Goal: Obtain resource: Obtain resource

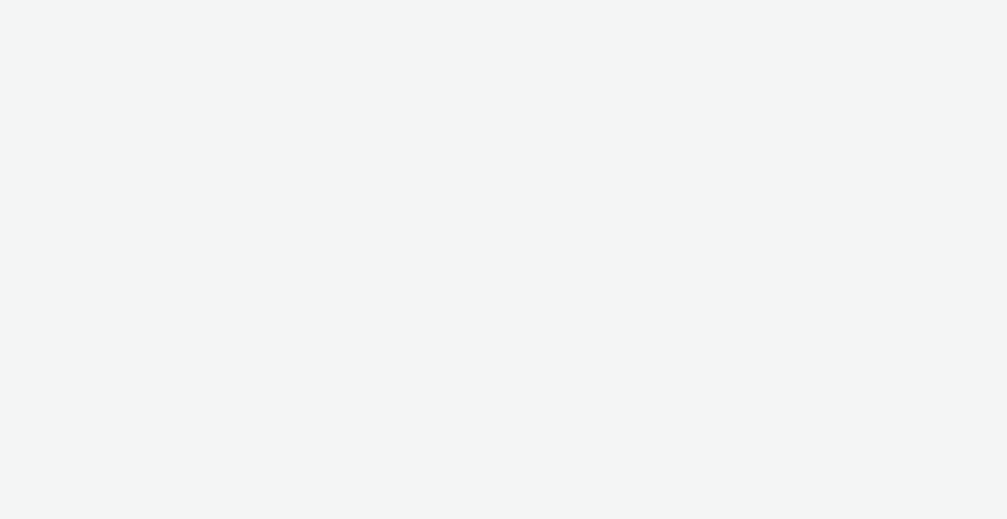
select select "2fc77e36-bb93-4aa3-9dff-dcb08e02eac6"
select select "2405a9d4-3350-4458-8d06-44f78962fa76"
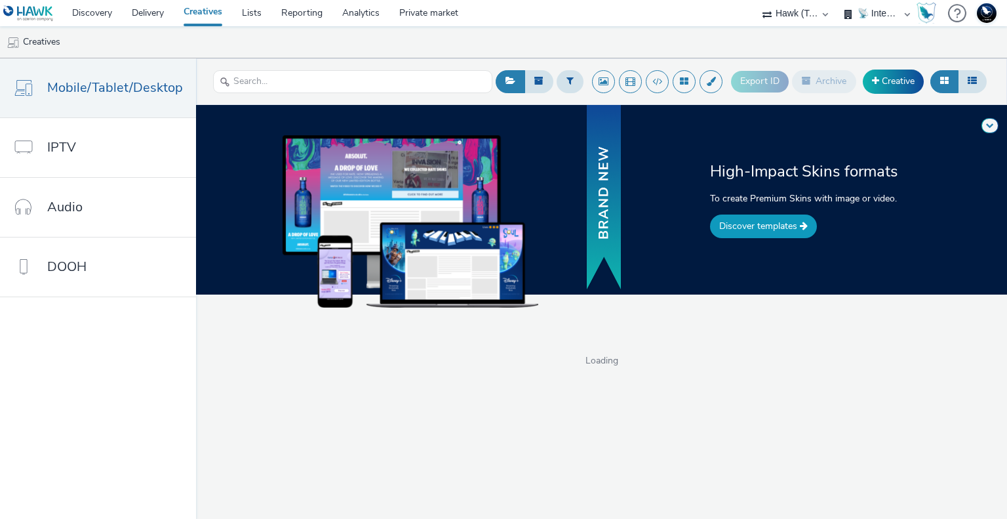
click at [771, 226] on link "Discover templates" at bounding box center [763, 226] width 107 height 24
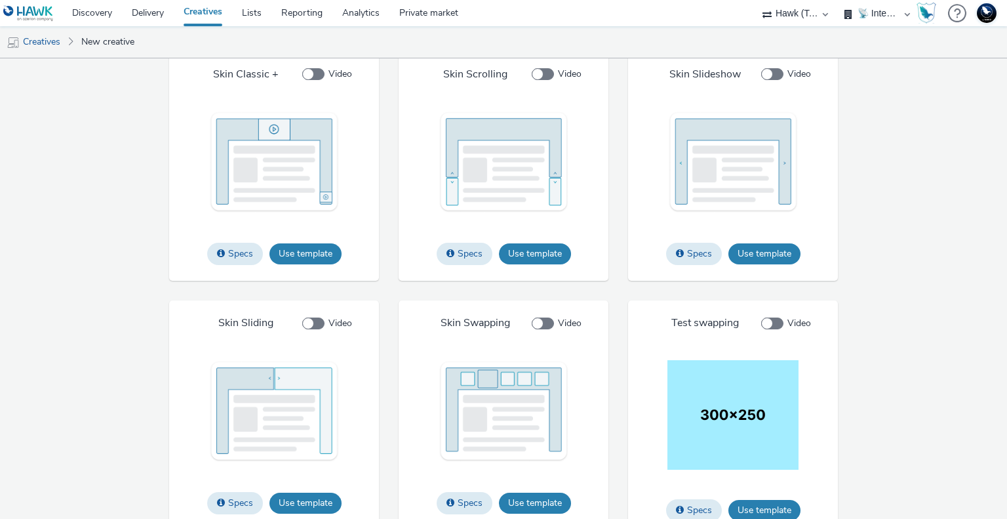
scroll to position [1624, 0]
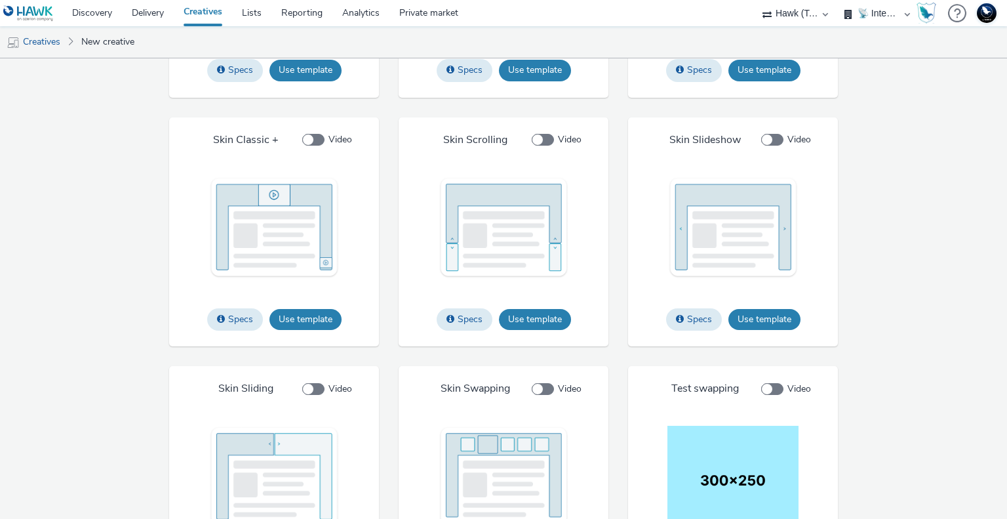
click at [879, 199] on div "IAB Specs Use template File types jpg png gif Max file size 4 Mo Custom IAB Spe…" at bounding box center [503, 110] width 839 height 984
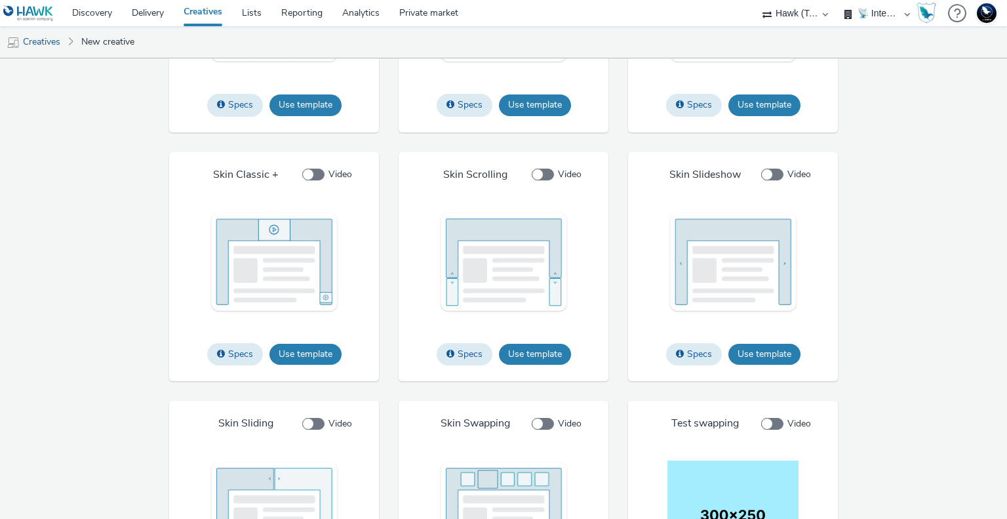
scroll to position [1575, 0]
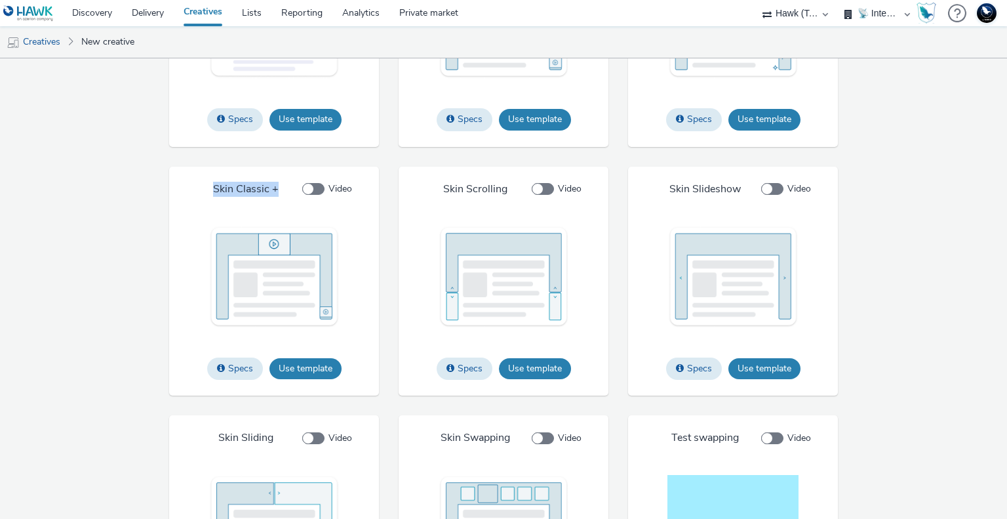
drag, startPoint x: 207, startPoint y: 188, endPoint x: 276, endPoint y: 191, distance: 68.9
click at [276, 191] on div "Skin Classic + Video" at bounding box center [273, 189] width 195 height 14
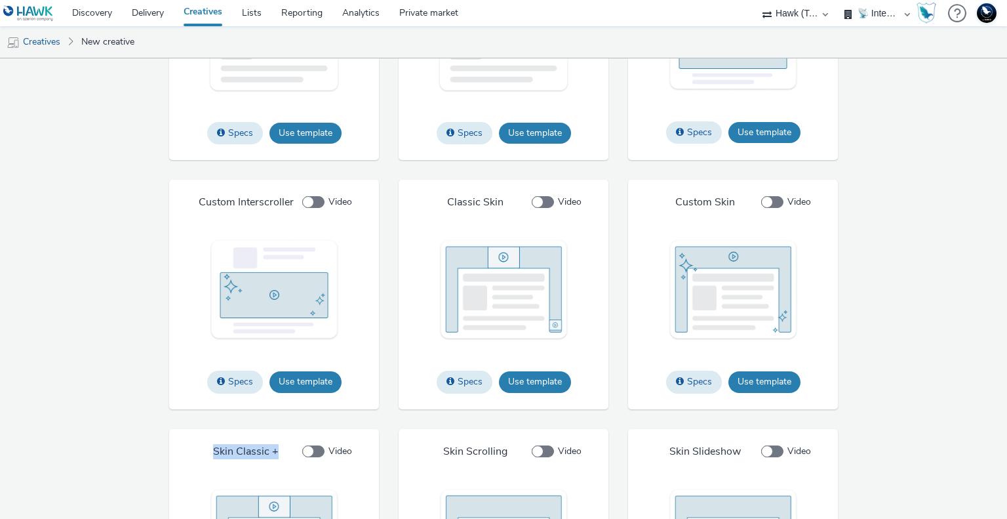
scroll to position [1509, 0]
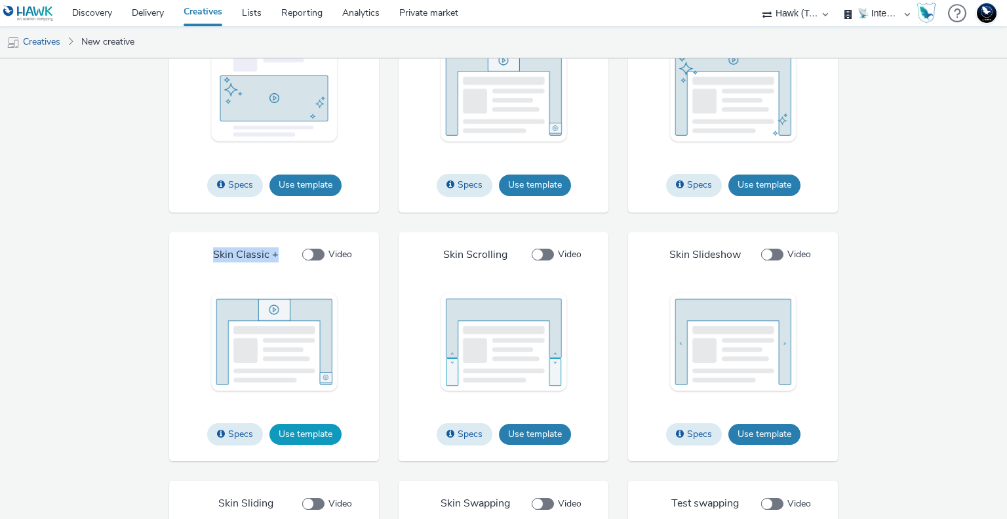
click at [302, 438] on button "Use template" at bounding box center [305, 434] width 72 height 21
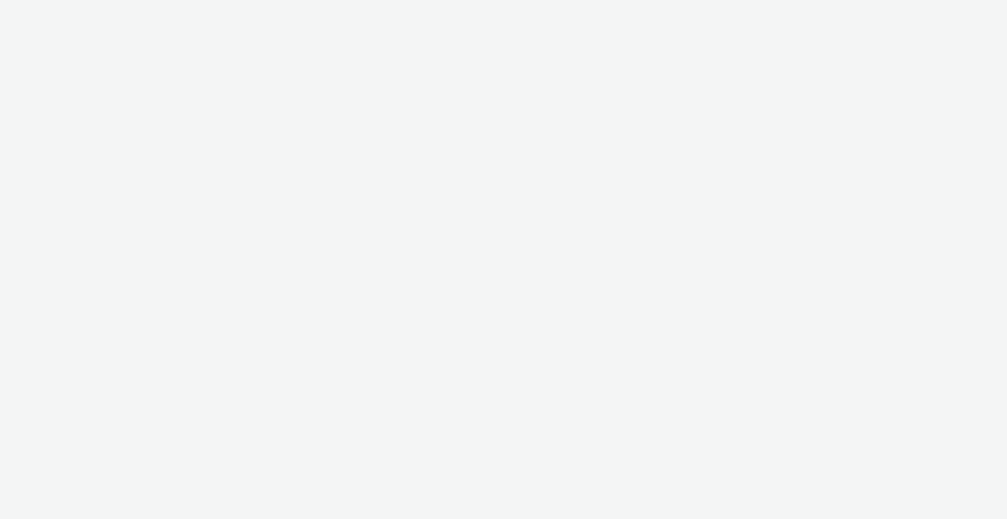
select select "2fc77e36-bb93-4aa3-9dff-dcb08e02eac6"
select select "2405a9d4-3350-4458-8d06-44f78962fa76"
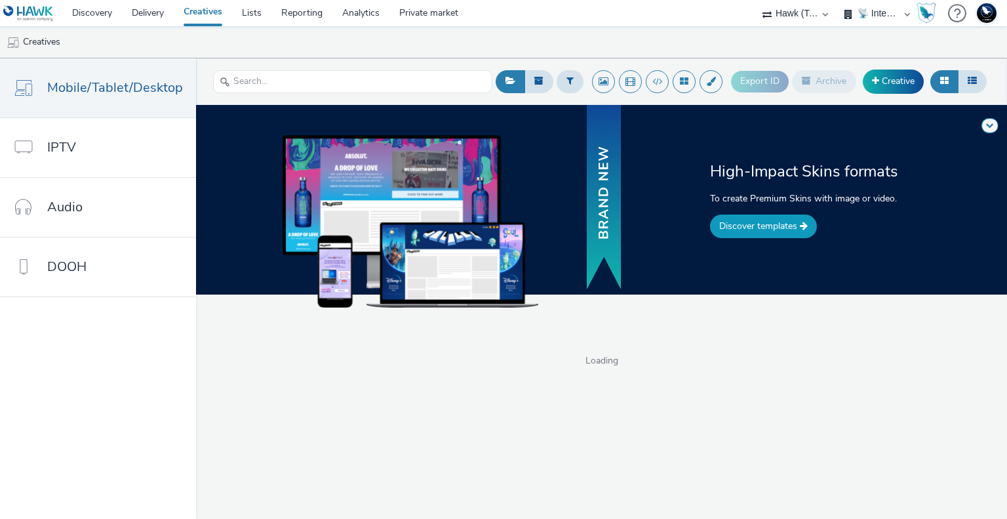
click at [771, 226] on link "Discover templates" at bounding box center [763, 226] width 107 height 24
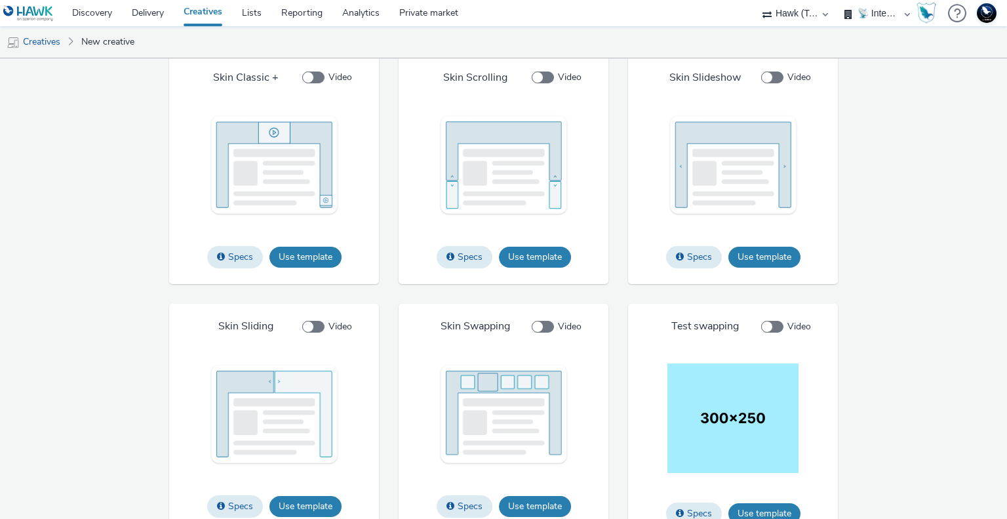
scroll to position [1706, 0]
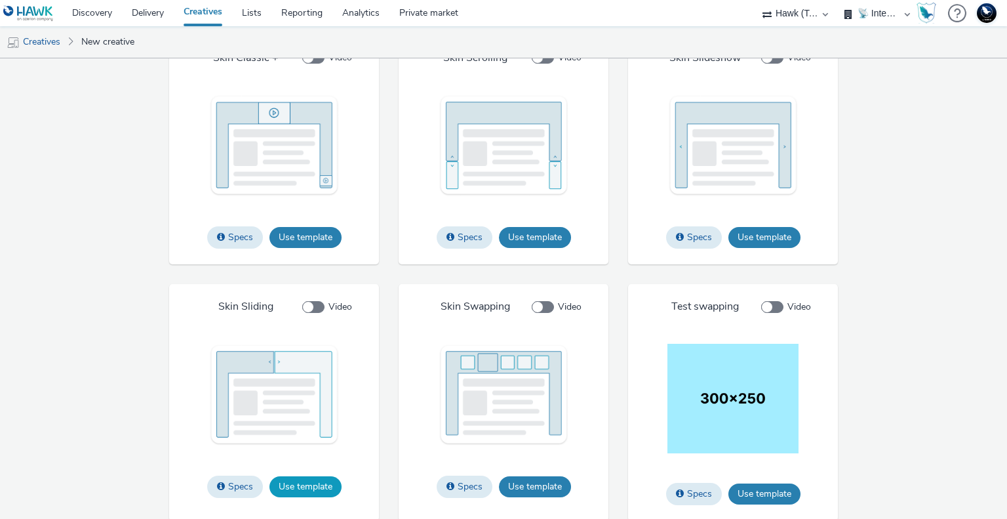
click at [312, 484] on button "Use template" at bounding box center [305, 486] width 72 height 21
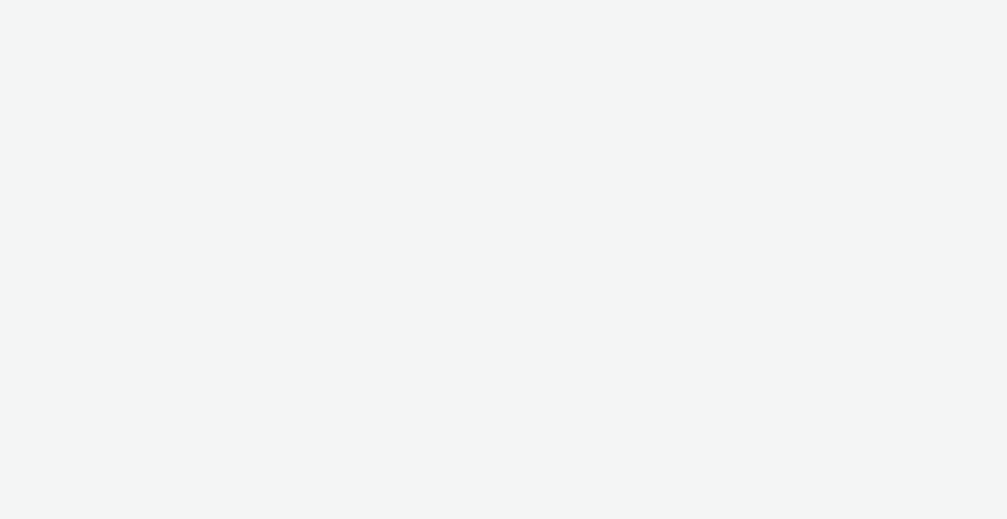
select select "2fc77e36-bb93-4aa3-9dff-dcb08e02eac6"
select select "2405a9d4-3350-4458-8d06-44f78962fa76"
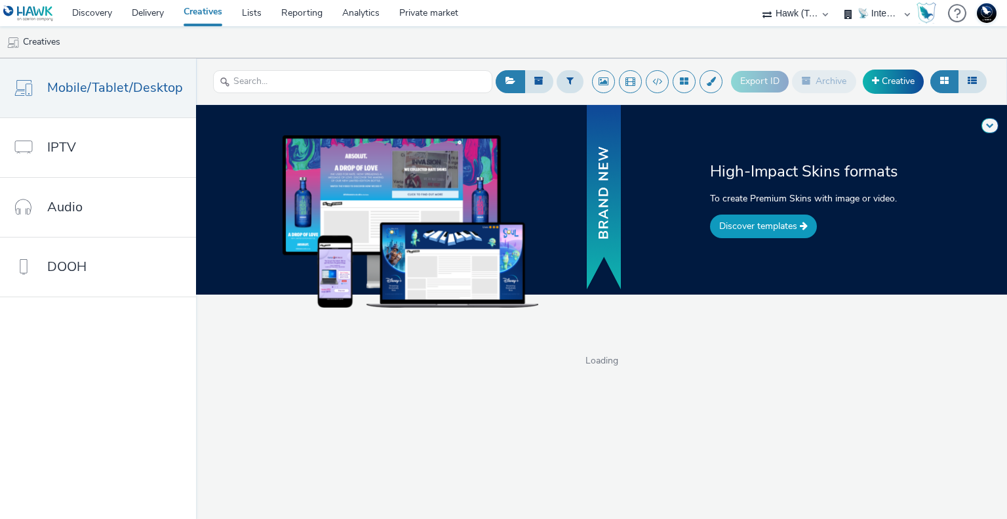
click at [799, 219] on link "Discover templates" at bounding box center [763, 226] width 107 height 24
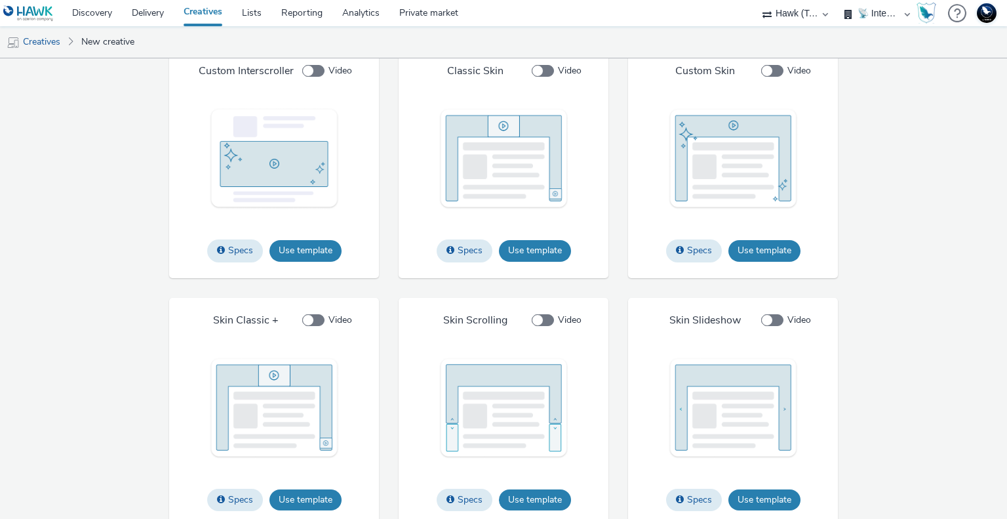
scroll to position [1247, 0]
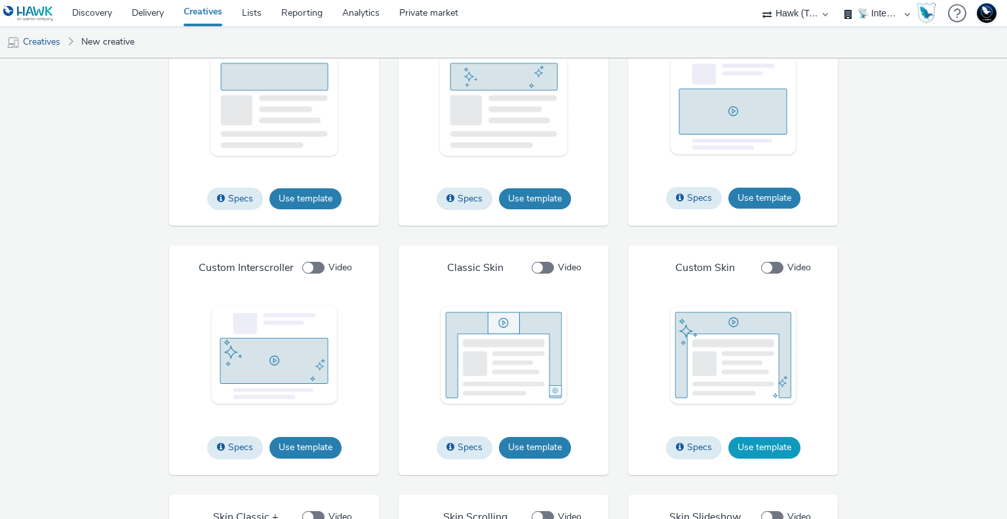
click at [757, 443] on button "Use template" at bounding box center [764, 447] width 72 height 21
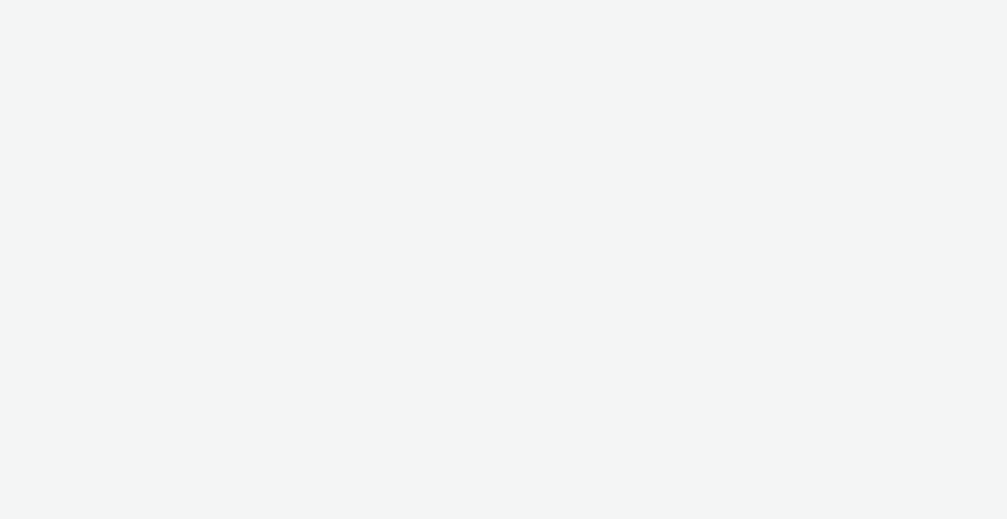
select select "2fc77e36-bb93-4aa3-9dff-dcb08e02eac6"
select select "2405a9d4-3350-4458-8d06-44f78962fa76"
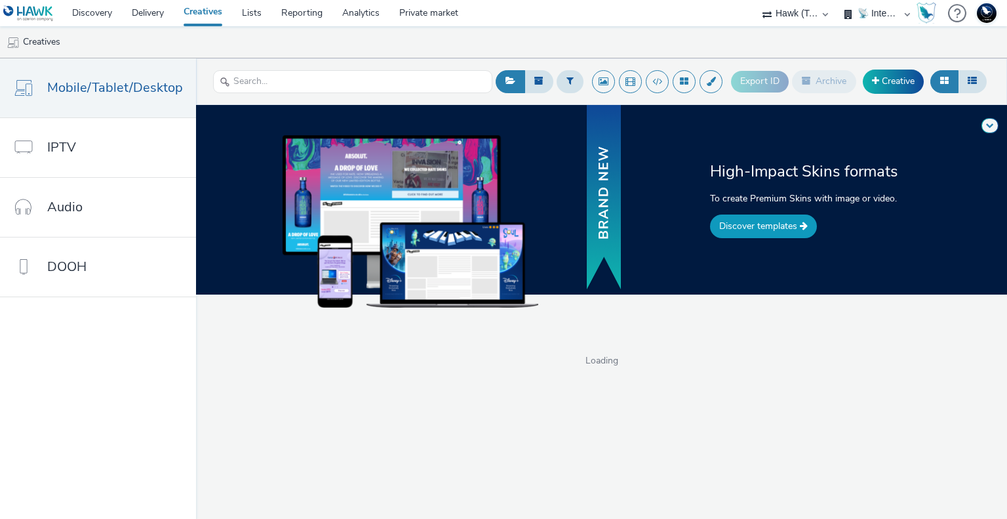
click at [748, 227] on link "Discover templates" at bounding box center [763, 226] width 107 height 24
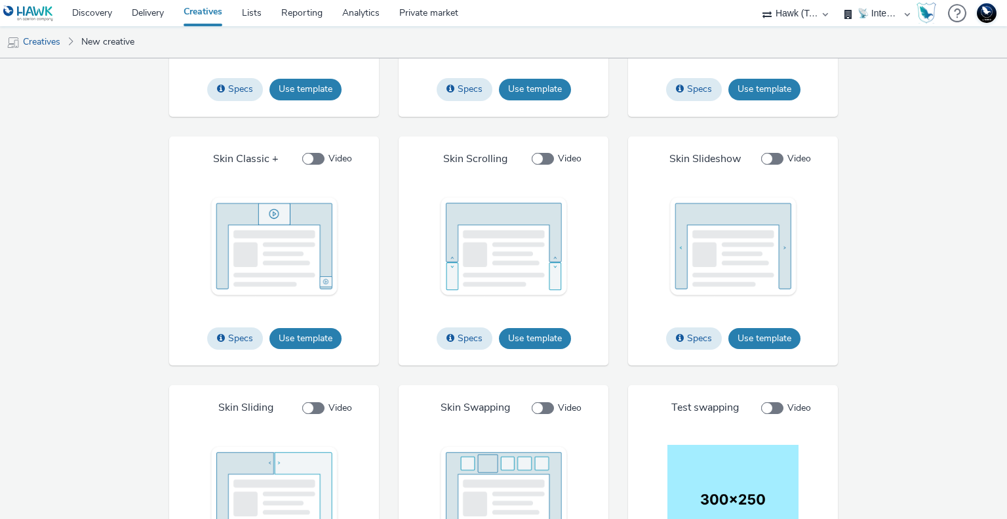
scroll to position [1690, 0]
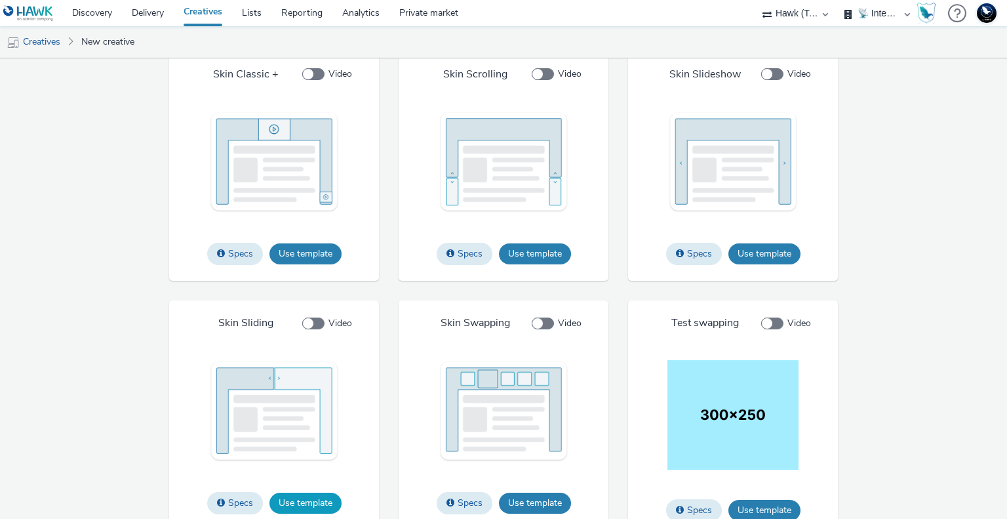
click at [307, 499] on button "Use template" at bounding box center [305, 502] width 72 height 21
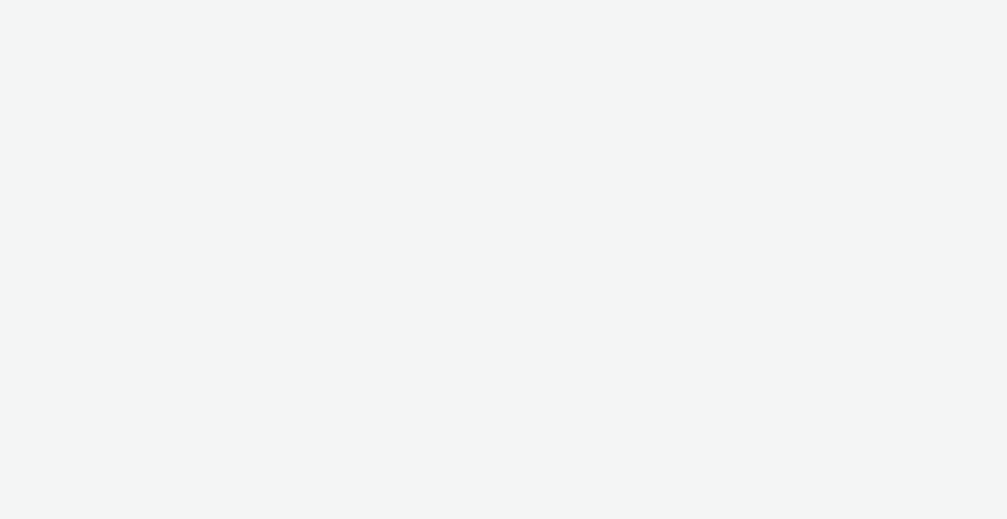
select select "2fc77e36-bb93-4aa3-9dff-dcb08e02eac6"
select select "2405a9d4-3350-4458-8d06-44f78962fa76"
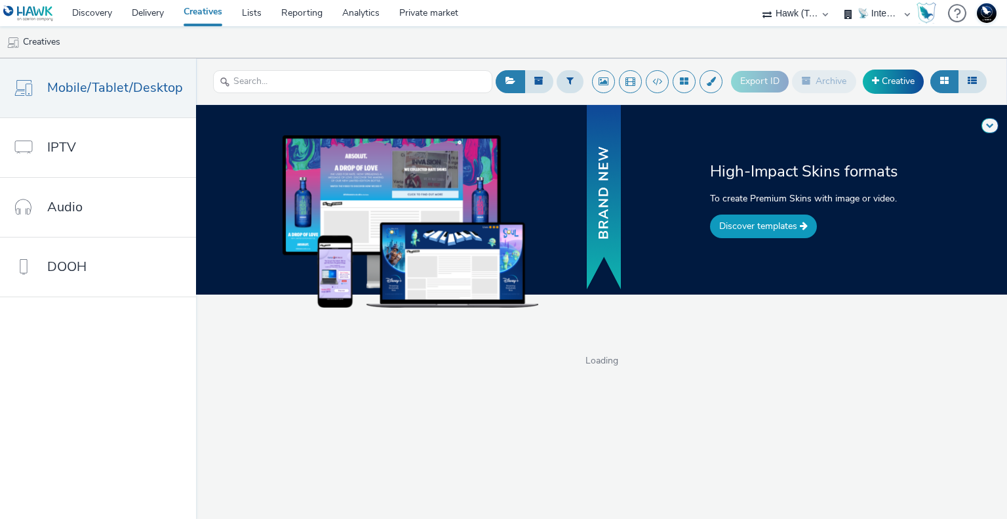
click at [765, 228] on link "Discover templates" at bounding box center [763, 226] width 107 height 24
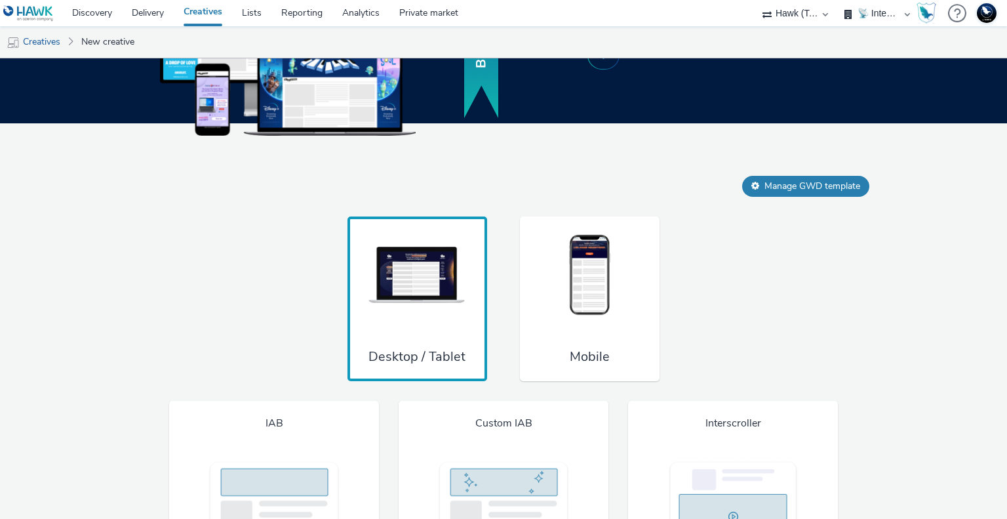
scroll to position [837, 0]
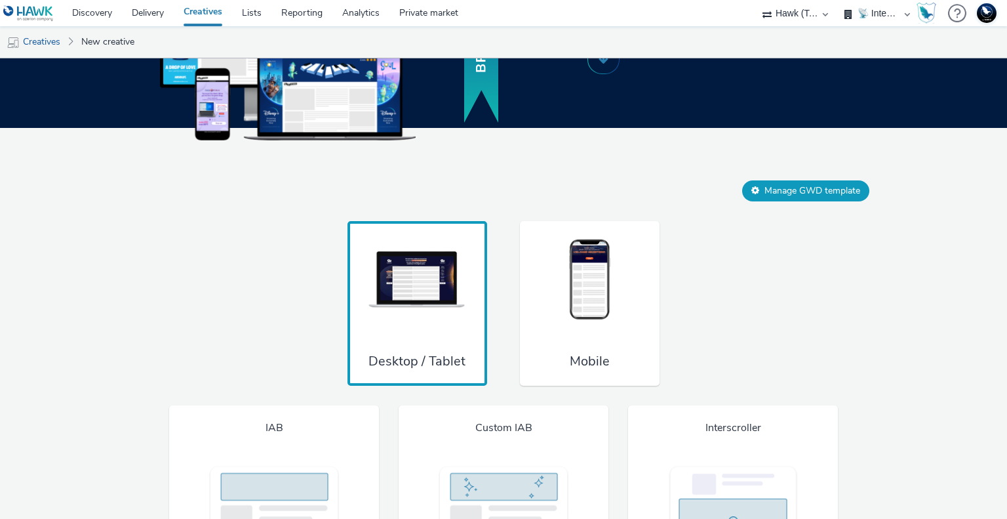
click at [782, 188] on button "Manage GWD template" at bounding box center [805, 190] width 127 height 21
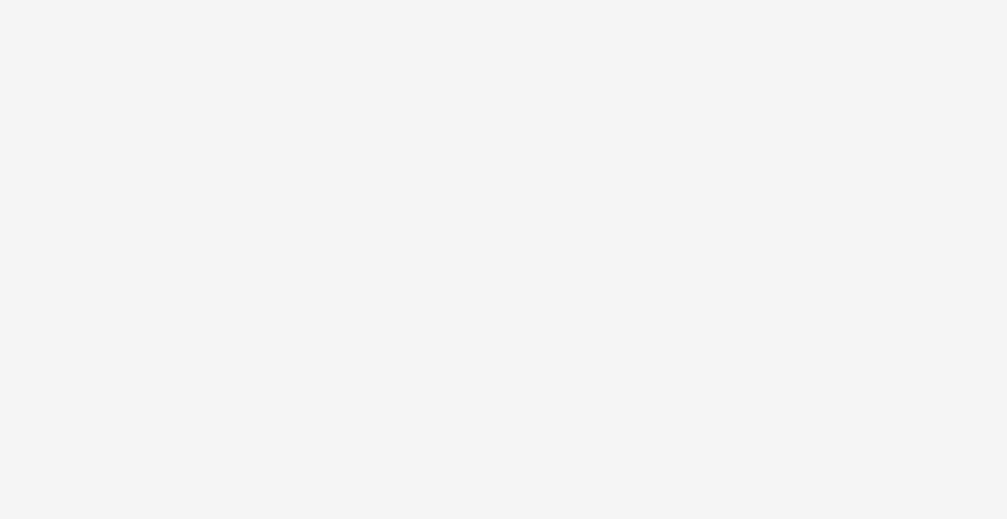
select select "2fc77e36-bb93-4aa3-9dff-dcb08e02eac6"
select select "2405a9d4-3350-4458-8d06-44f78962fa76"
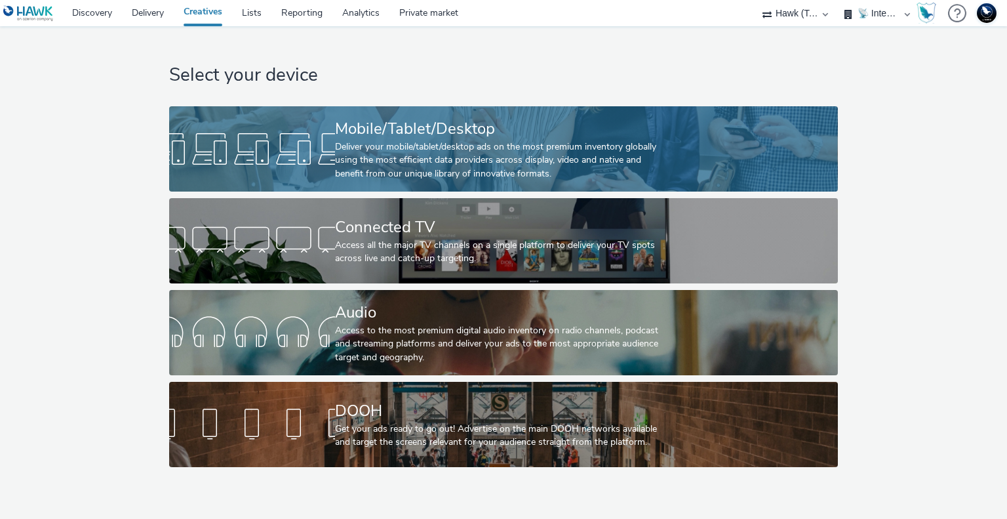
click at [497, 152] on div "Deliver your mobile/tablet/desktop ads on the most premium inventory globally u…" at bounding box center [501, 160] width 332 height 40
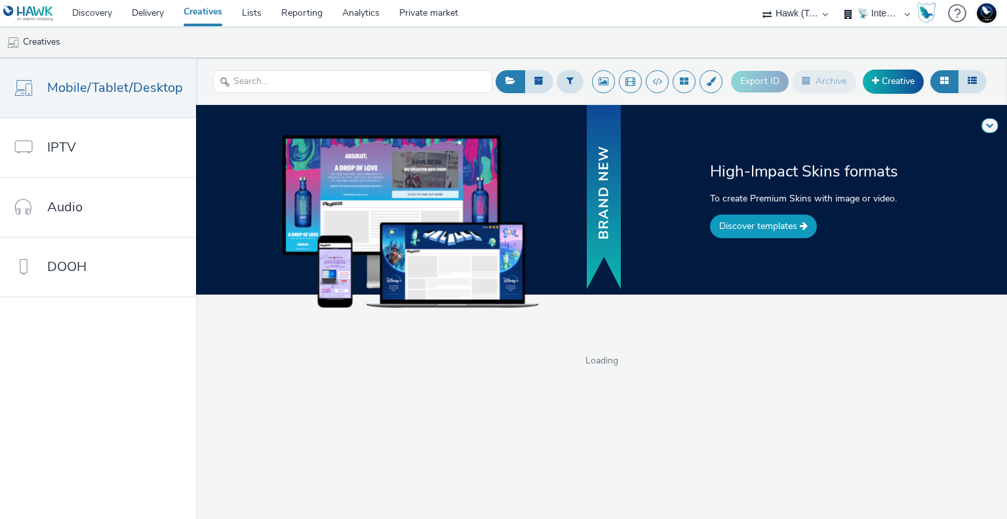
click at [751, 233] on link "Discover templates" at bounding box center [763, 226] width 107 height 24
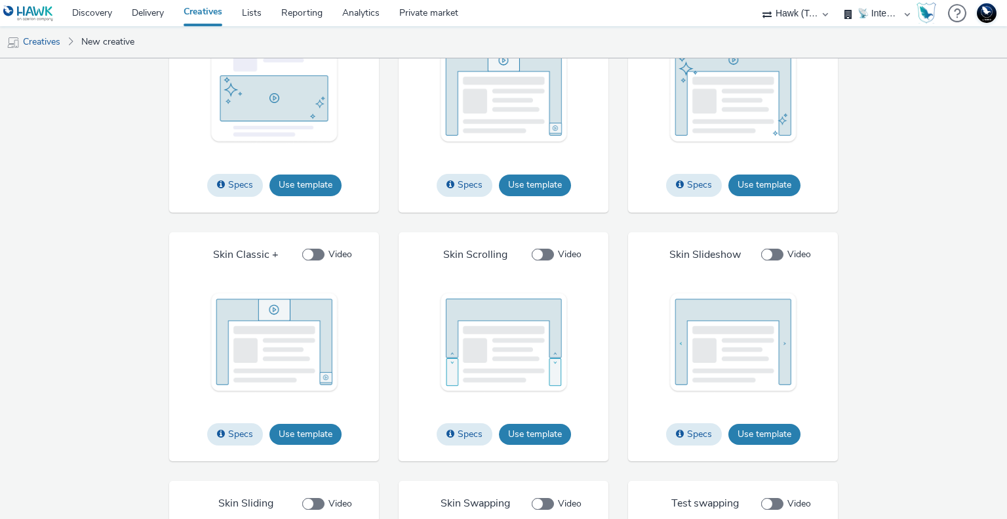
scroll to position [1378, 0]
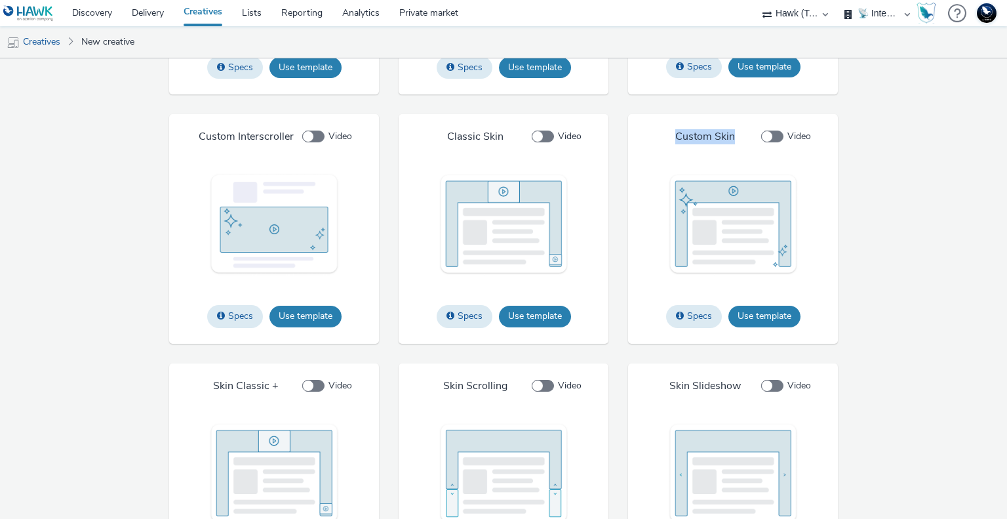
drag, startPoint x: 667, startPoint y: 133, endPoint x: 727, endPoint y: 138, distance: 59.2
click at [727, 138] on div "Custom Skin Video" at bounding box center [732, 137] width 195 height 14
click at [656, 135] on div "Custom Skin Video" at bounding box center [732, 137] width 195 height 14
drag, startPoint x: 650, startPoint y: 134, endPoint x: 716, endPoint y: 138, distance: 65.7
click at [716, 138] on div "Custom Skin Video" at bounding box center [732, 137] width 195 height 14
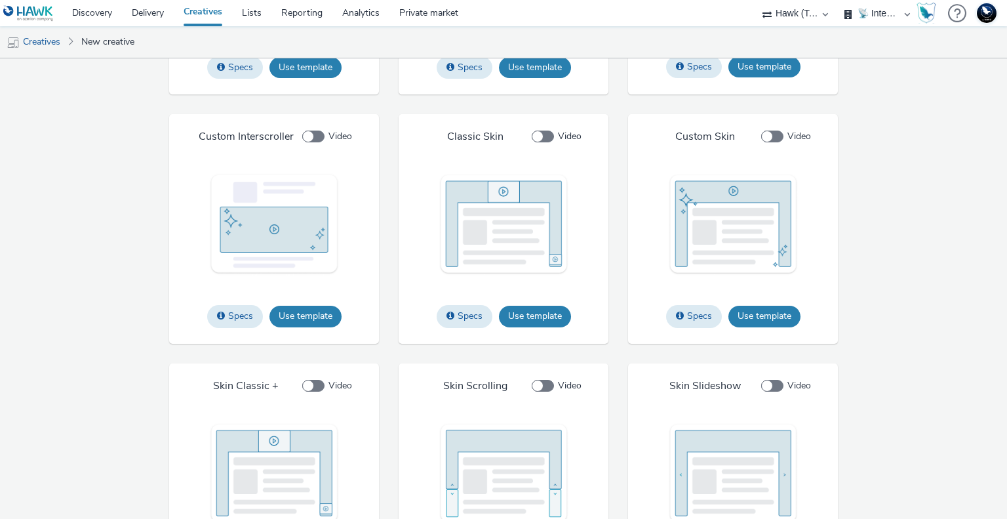
click at [870, 183] on div "IAB Specs Use template File types jpg png gif Max file size 4 Mo Custom IAB Spe…" at bounding box center [503, 356] width 839 height 984
drag, startPoint x: 695, startPoint y: 141, endPoint x: 727, endPoint y: 142, distance: 31.5
click at [727, 142] on div "Custom Skin Video" at bounding box center [732, 137] width 195 height 14
click at [890, 215] on div "IAB Specs Use template File types jpg png gif Max file size 4 Mo Custom IAB Spe…" at bounding box center [503, 356] width 839 height 984
click at [845, 209] on div "IAB Specs Use template File types jpg png gif Max file size 4 Mo Custom IAB Spe…" at bounding box center [503, 356] width 839 height 984
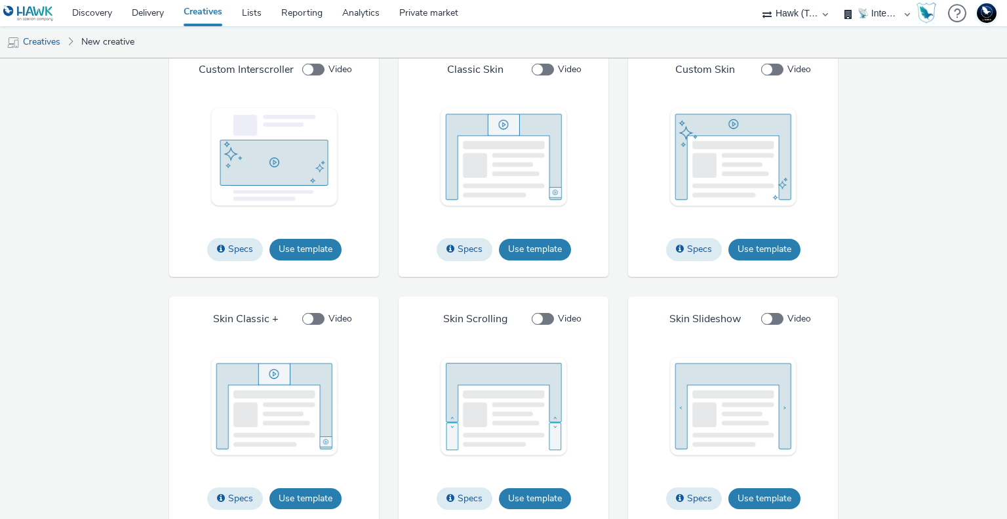
scroll to position [1575, 0]
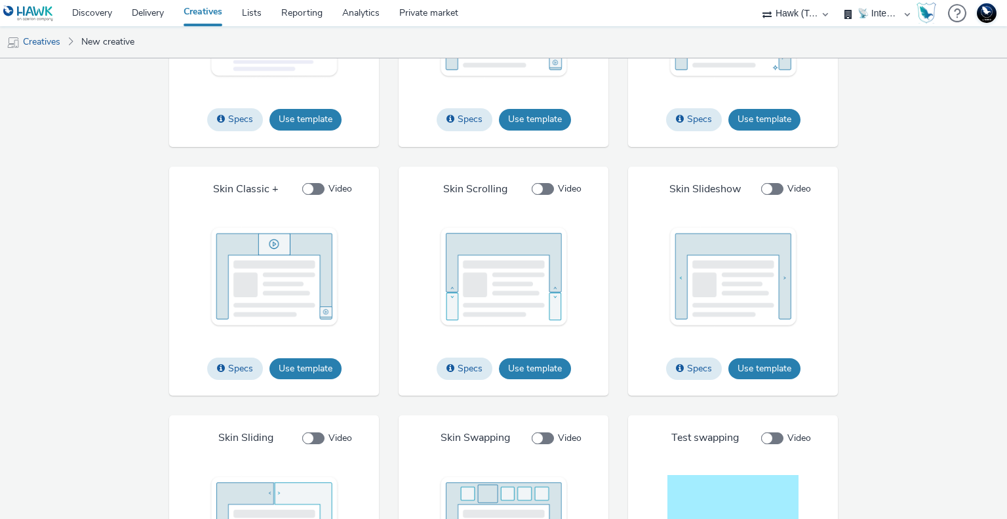
click at [913, 236] on div "IAB Specs Use template File types jpg png gif Max file size 4 Mo Custom IAB Spe…" at bounding box center [503, 160] width 839 height 984
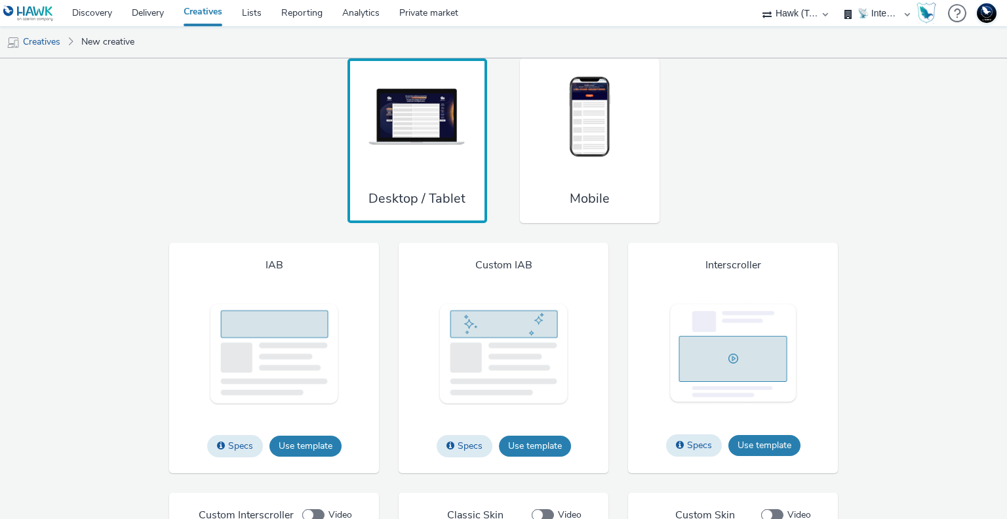
scroll to position [1050, 0]
